Goal: Navigation & Orientation: Understand site structure

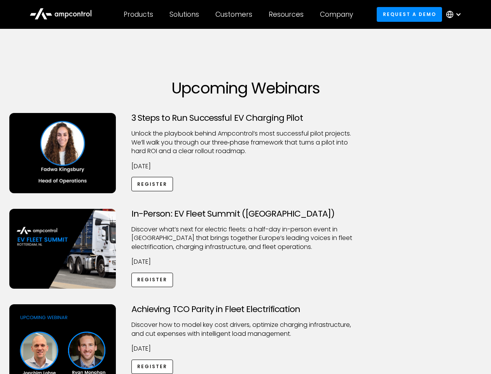
click at [239, 14] on div "Customers" at bounding box center [234, 14] width 37 height 9
click at [138, 14] on div "Products" at bounding box center [139, 14] width 30 height 9
click at [185, 14] on div "Solutions" at bounding box center [185, 14] width 30 height 9
click at [235, 14] on div "Customers" at bounding box center [234, 14] width 37 height 9
click at [288, 14] on div "Resources" at bounding box center [286, 14] width 35 height 9
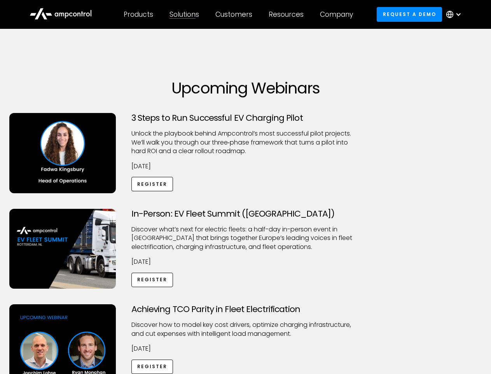
click at [339, 14] on div "Company" at bounding box center [336, 14] width 33 height 9
click at [456, 14] on div at bounding box center [459, 14] width 6 height 6
